Goal: Navigation & Orientation: Find specific page/section

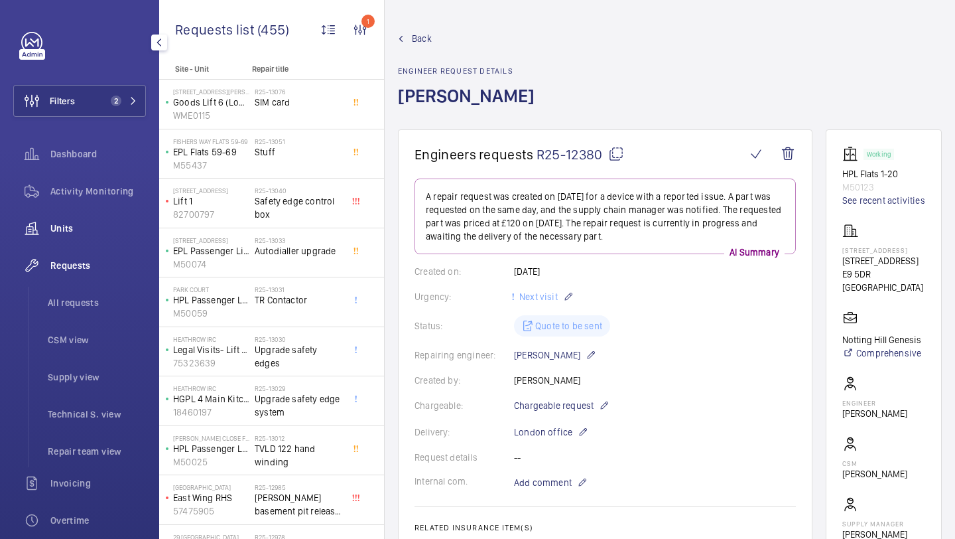
click at [102, 225] on span "Units" at bounding box center [98, 228] width 96 height 13
click at [82, 226] on span "Units" at bounding box center [98, 228] width 96 height 13
